Goal: Check status: Check status

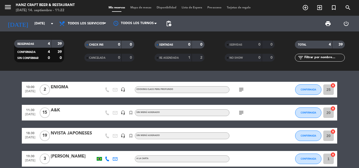
click at [356, 117] on bookings-row "10:00 [DATE] 2 ENIGMA headset_mic Cooking class Peru profundo subject CONFIRMAD…" at bounding box center [179, 124] width 359 height 85
click at [358, 144] on bookings-row "10:00 [DATE] 2 ENIGMA headset_mic Cooking class Peru profundo subject CONFIRMAD…" at bounding box center [179, 124] width 359 height 85
click at [358, 146] on bookings-row "10:00 [DATE] 2 ENIGMA headset_mic Cooking class Peru profundo subject CONFIRMAD…" at bounding box center [179, 124] width 359 height 85
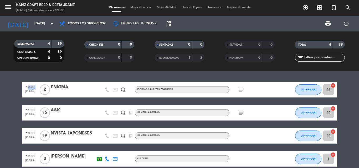
click at [358, 146] on bookings-row "10:00 [DATE] 2 ENIGMA headset_mic Cooking class Peru profundo subject CONFIRMAD…" at bounding box center [179, 124] width 359 height 85
click at [8, 103] on bookings-row "10:00 [DATE] 2 ENIGMA headset_mic Cooking class Peru profundo subject CONFIRMAD…" at bounding box center [179, 124] width 359 height 85
click at [1, 110] on bookings-row "10:00 [DATE] 2 ENIGMA headset_mic Cooking class Peru profundo subject CONFIRMAD…" at bounding box center [179, 124] width 359 height 85
drag, startPoint x: 2, startPoint y: 108, endPoint x: 0, endPoint y: 113, distance: 5.7
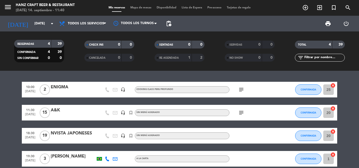
click at [0, 113] on bookings-row "10:00 [DATE] 2 ENIGMA headset_mic Cooking class Peru profundo subject CONFIRMAD…" at bounding box center [179, 124] width 359 height 85
drag, startPoint x: 0, startPoint y: 113, endPoint x: 349, endPoint y: 108, distance: 349.0
click at [349, 108] on bookings-row "10:00 [DATE] 2 ENIGMA headset_mic Cooking class Peru profundo subject CONFIRMAD…" at bounding box center [179, 124] width 359 height 85
click at [241, 112] on icon "subject" at bounding box center [241, 113] width 6 height 6
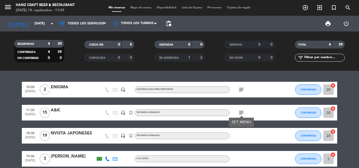
click at [356, 106] on bookings-row "10:00 [DATE] 2 ENIGMA headset_mic Cooking class Peru profundo subject CONFIRMAD…" at bounding box center [179, 124] width 359 height 85
click at [240, 114] on icon "subject" at bounding box center [241, 113] width 6 height 6
click at [180, 112] on div "Sin menú asignado" at bounding box center [182, 113] width 95 height 7
click at [242, 112] on icon "subject" at bounding box center [241, 113] width 6 height 6
